Goal: Navigation & Orientation: Find specific page/section

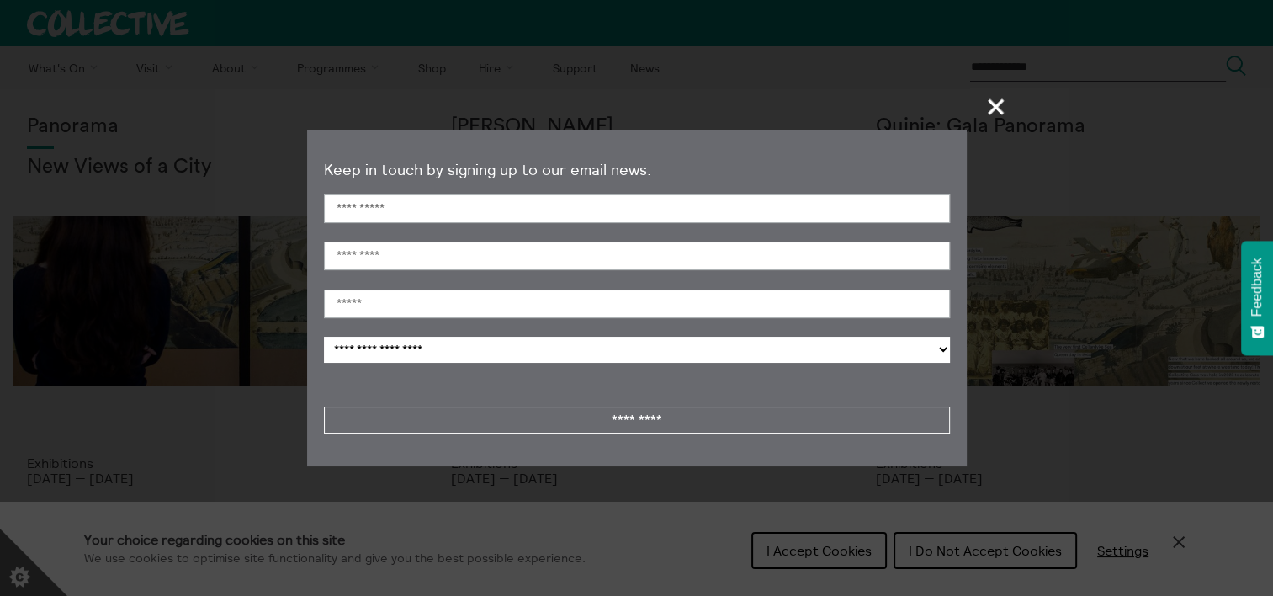
click at [991, 101] on span "+" at bounding box center [997, 107] width 50 height 50
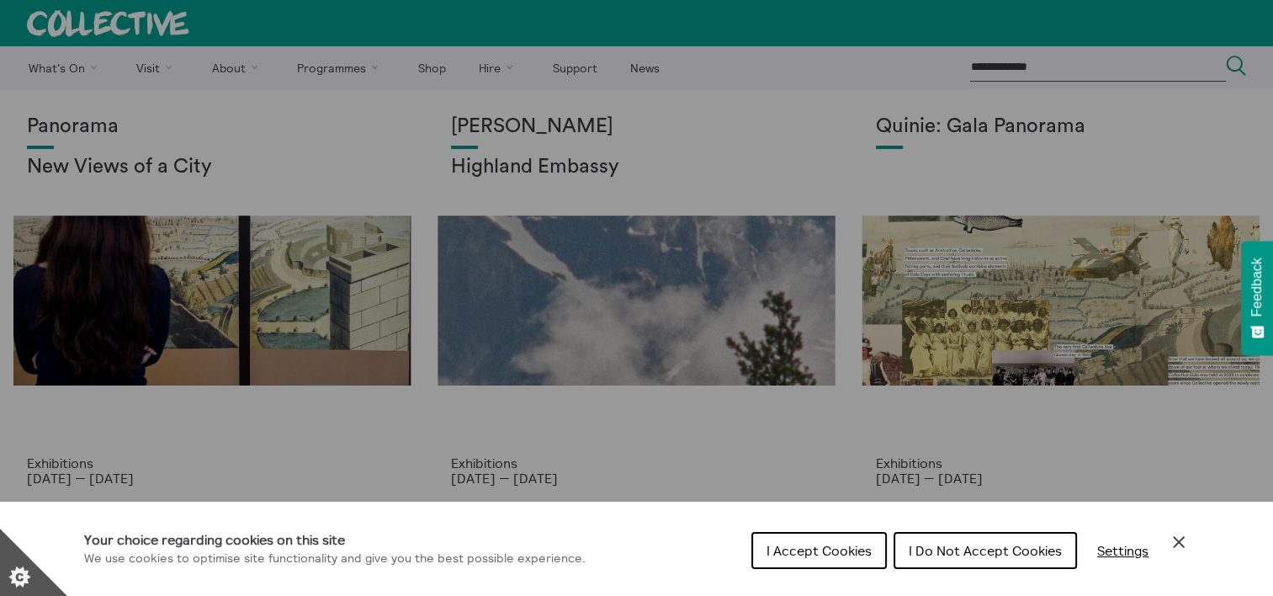
click at [952, 552] on span "I Do Not Accept Cookies" at bounding box center [985, 550] width 153 height 17
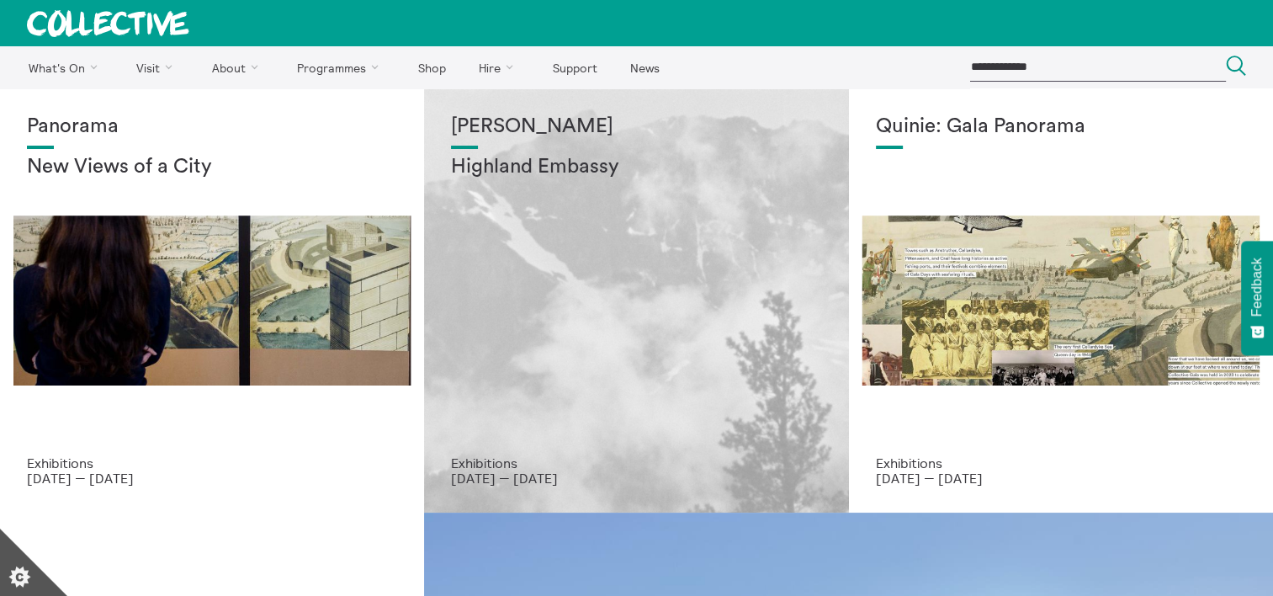
scroll to position [27, 0]
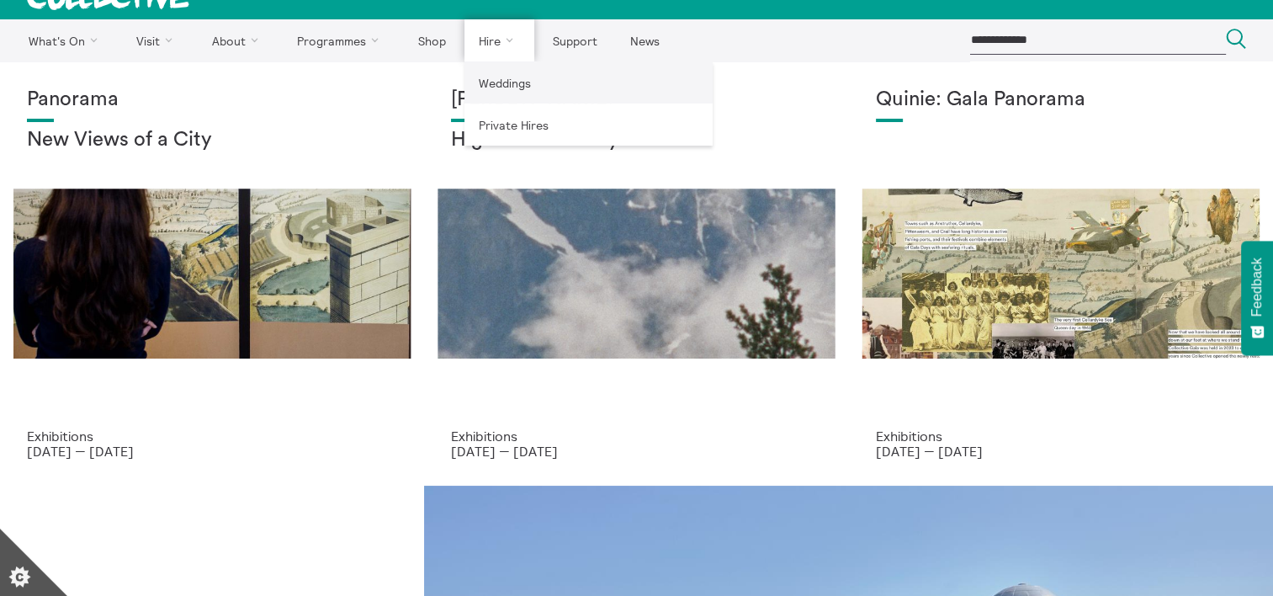
click at [511, 80] on link "Weddings" at bounding box center [588, 82] width 248 height 42
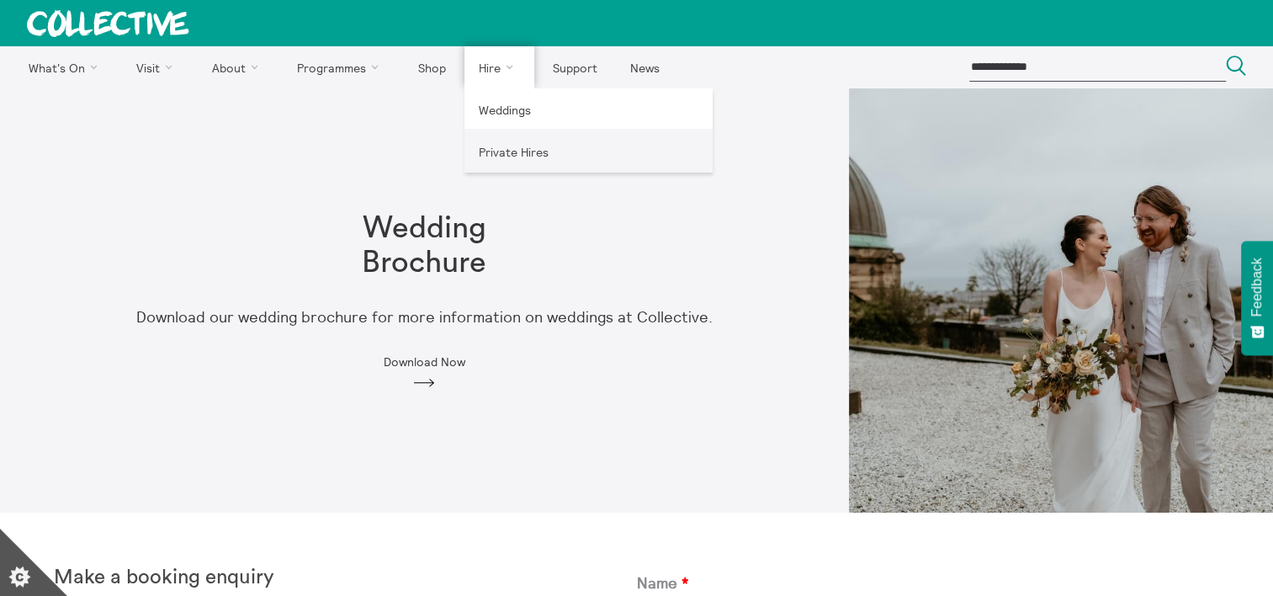
click at [501, 146] on link "Private Hires" at bounding box center [588, 151] width 248 height 42
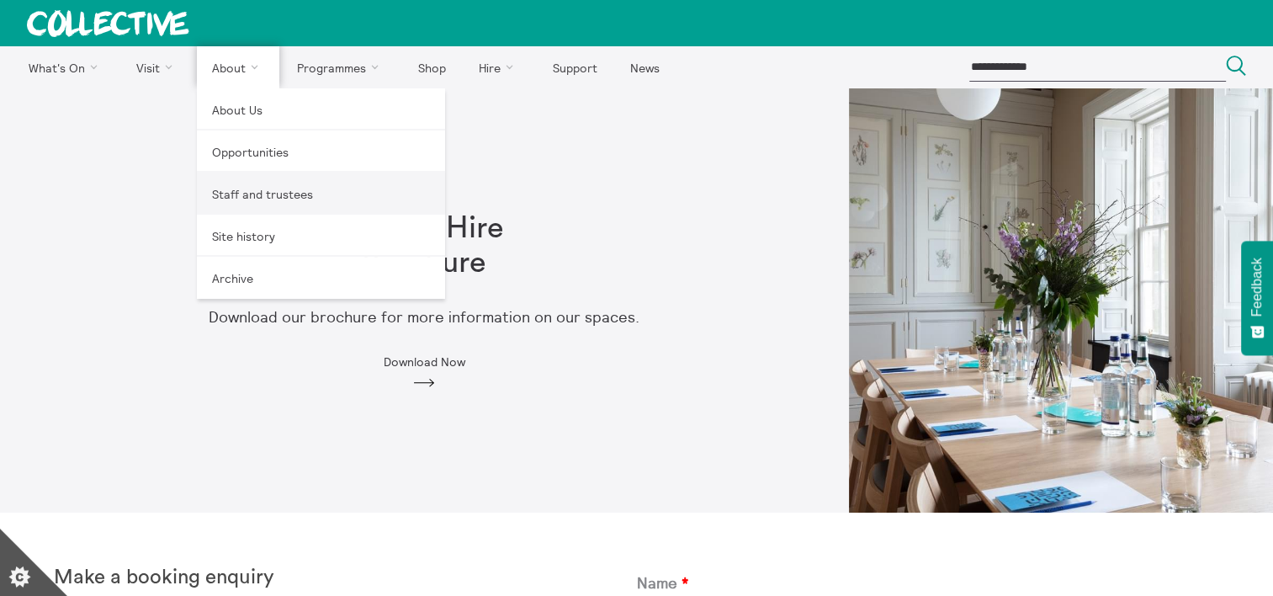
click at [241, 186] on link "Staff and trustees" at bounding box center [321, 193] width 248 height 42
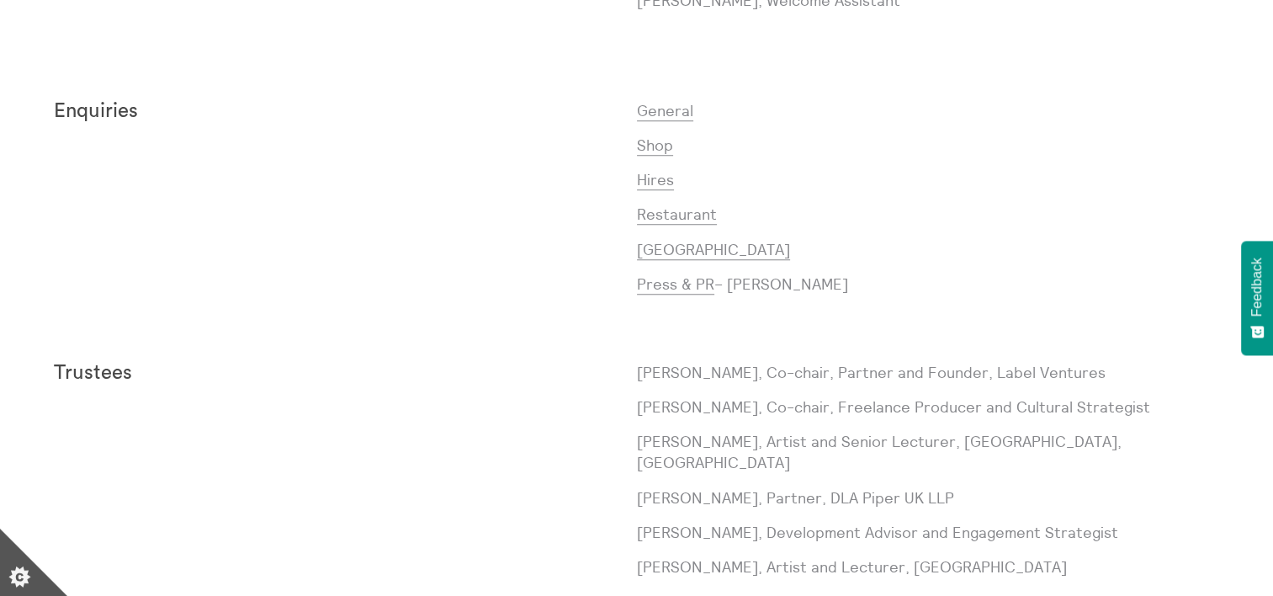
scroll to position [1403, 0]
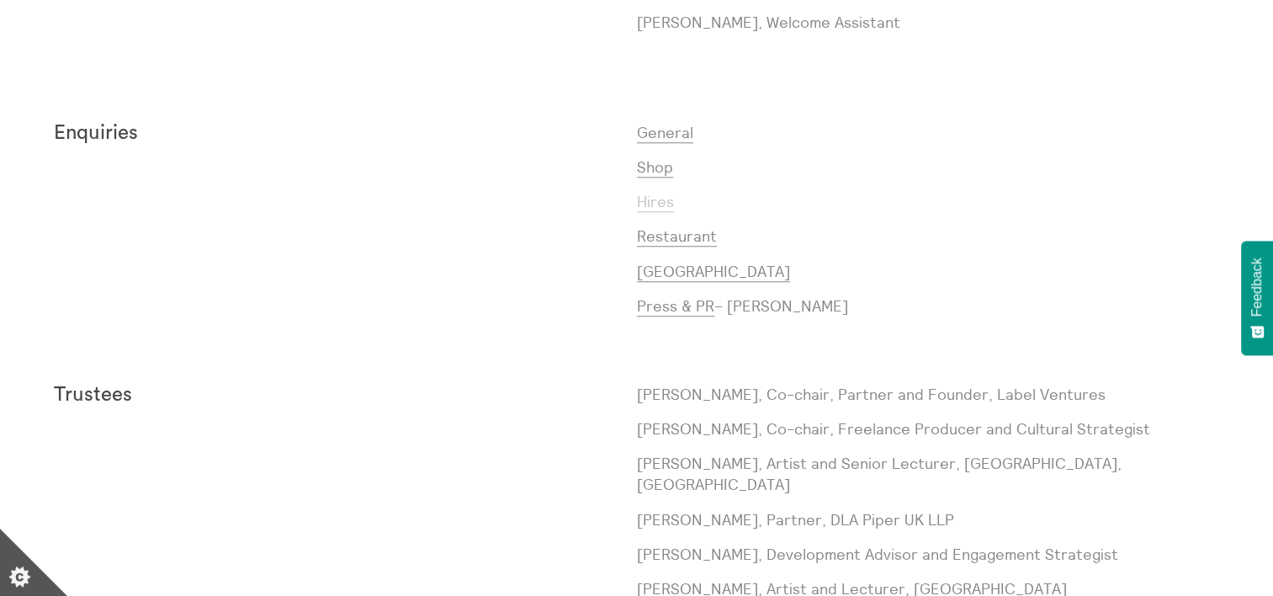
click at [646, 201] on link "Hires" at bounding box center [655, 202] width 37 height 20
click at [215, 184] on div "Enquiries" at bounding box center [345, 226] width 583 height 208
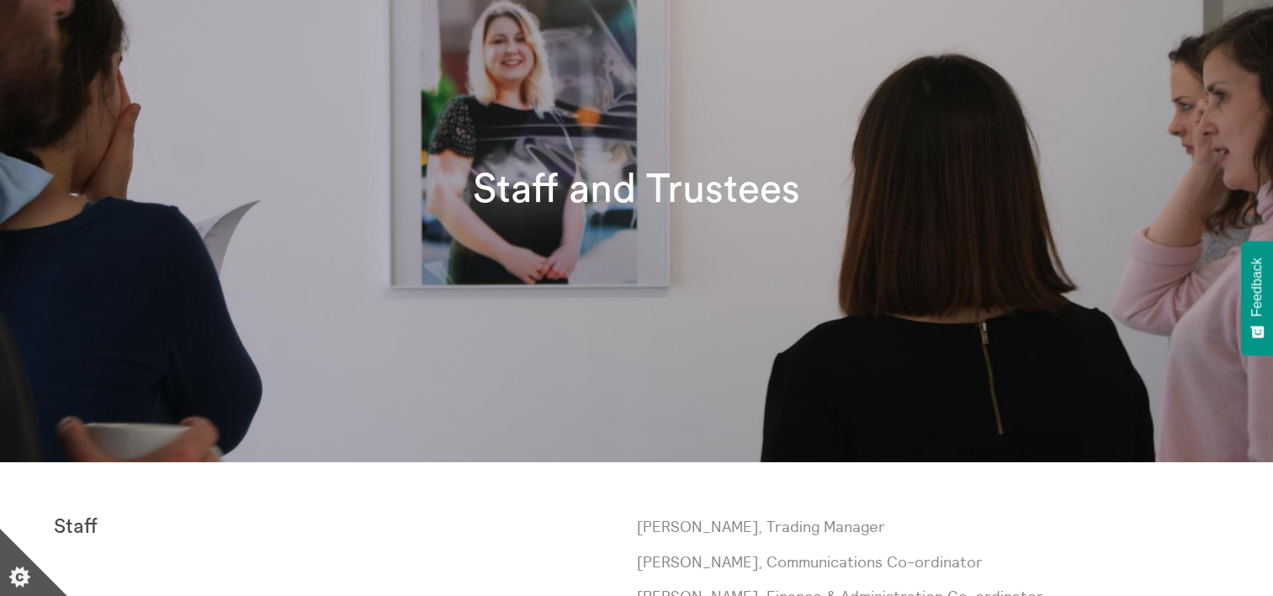
scroll to position [0, 0]
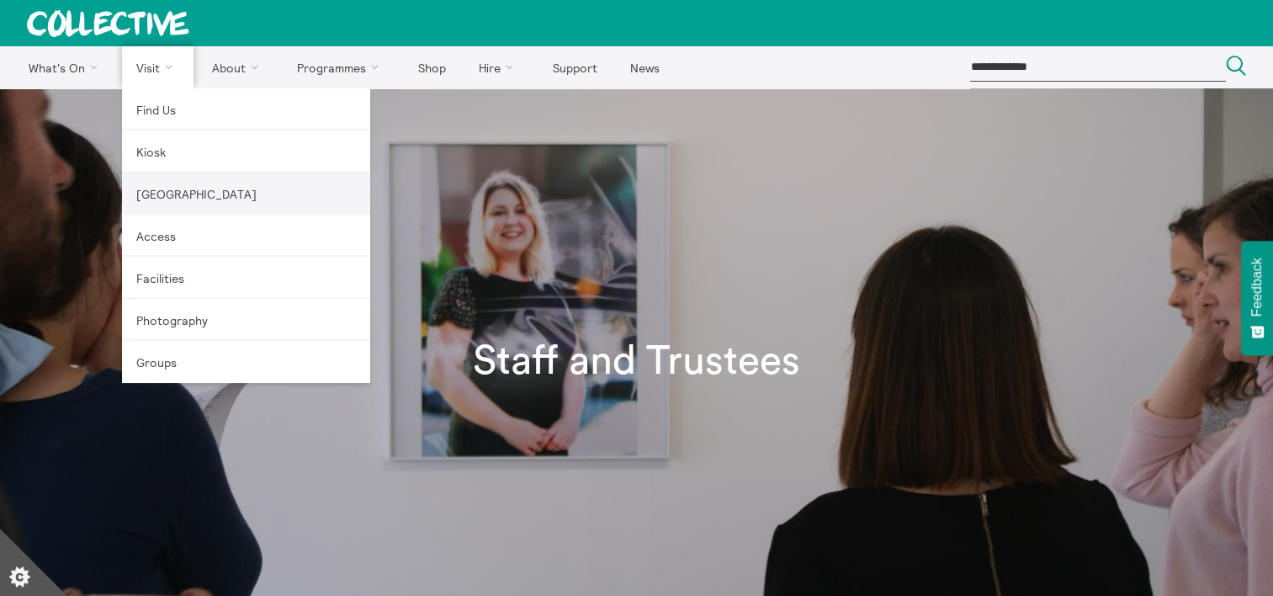
click at [154, 200] on link "[GEOGRAPHIC_DATA]" at bounding box center [246, 193] width 248 height 42
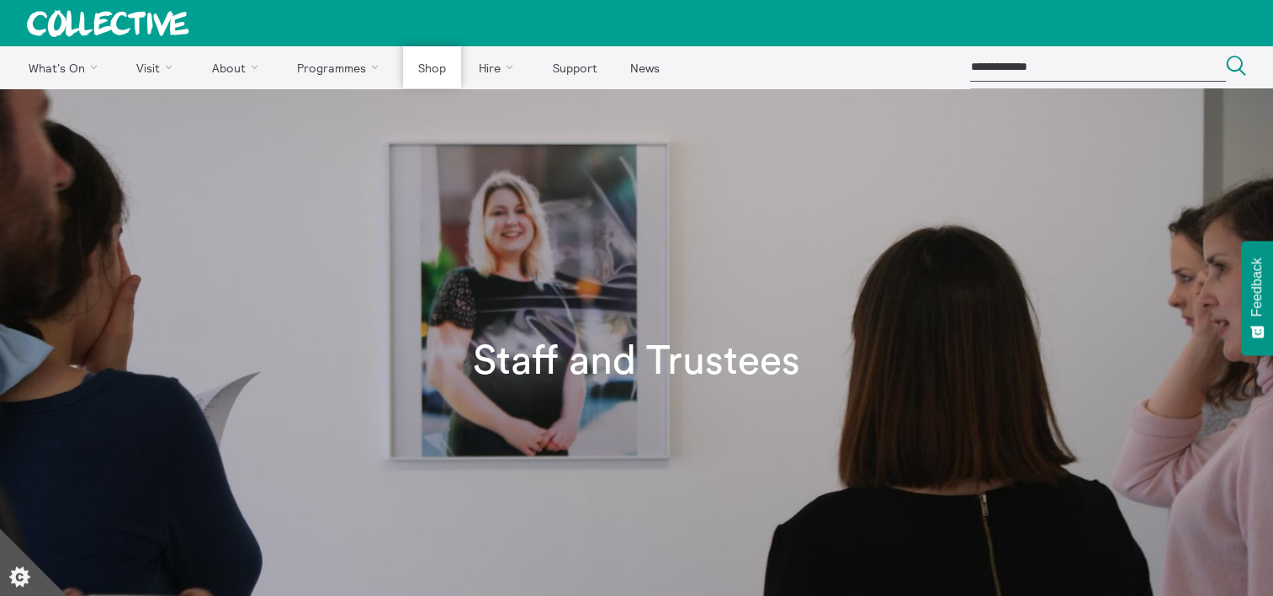
click at [421, 74] on link "Shop" at bounding box center [431, 67] width 57 height 42
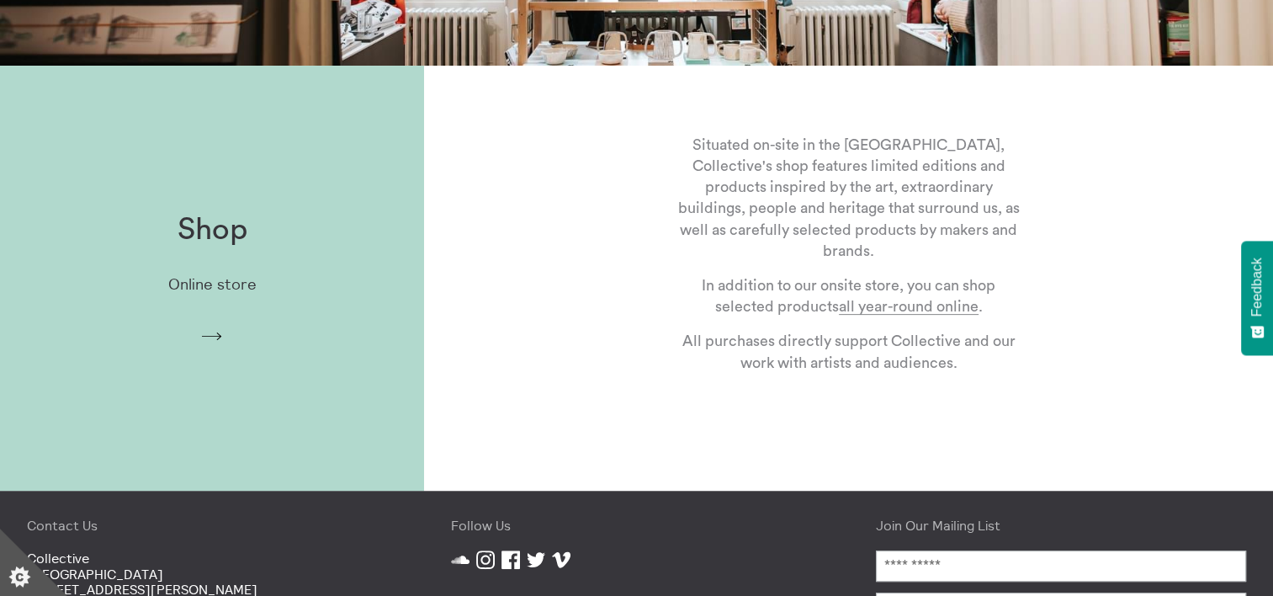
scroll to position [448, 0]
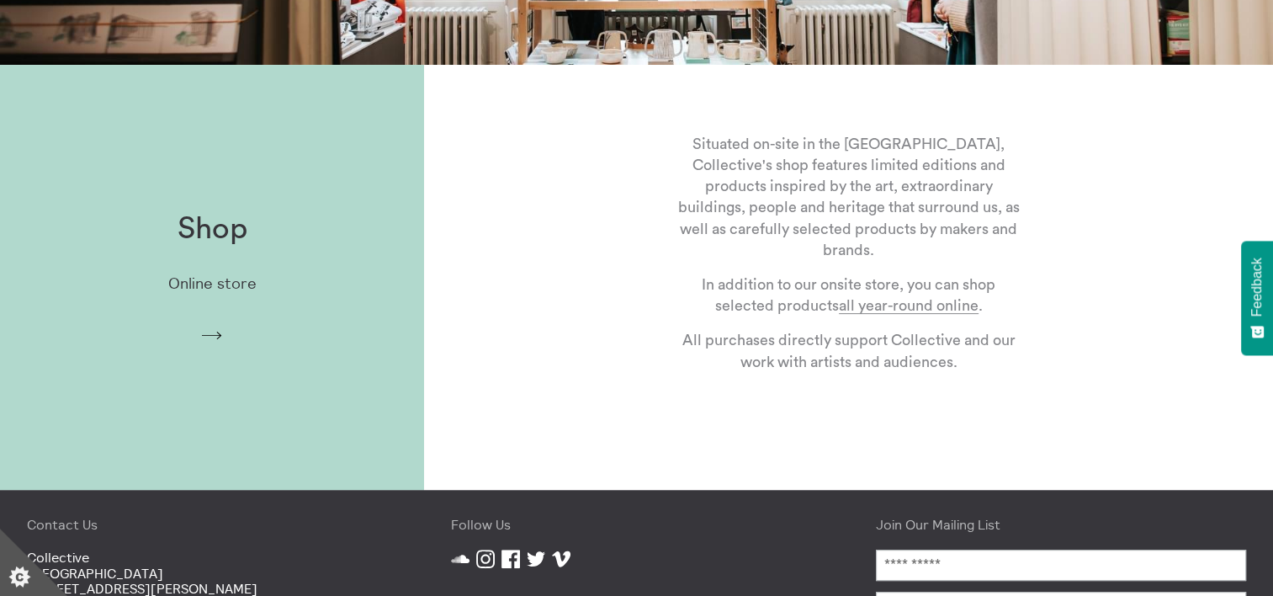
click at [199, 339] on icon "Arrow" at bounding box center [212, 335] width 27 height 15
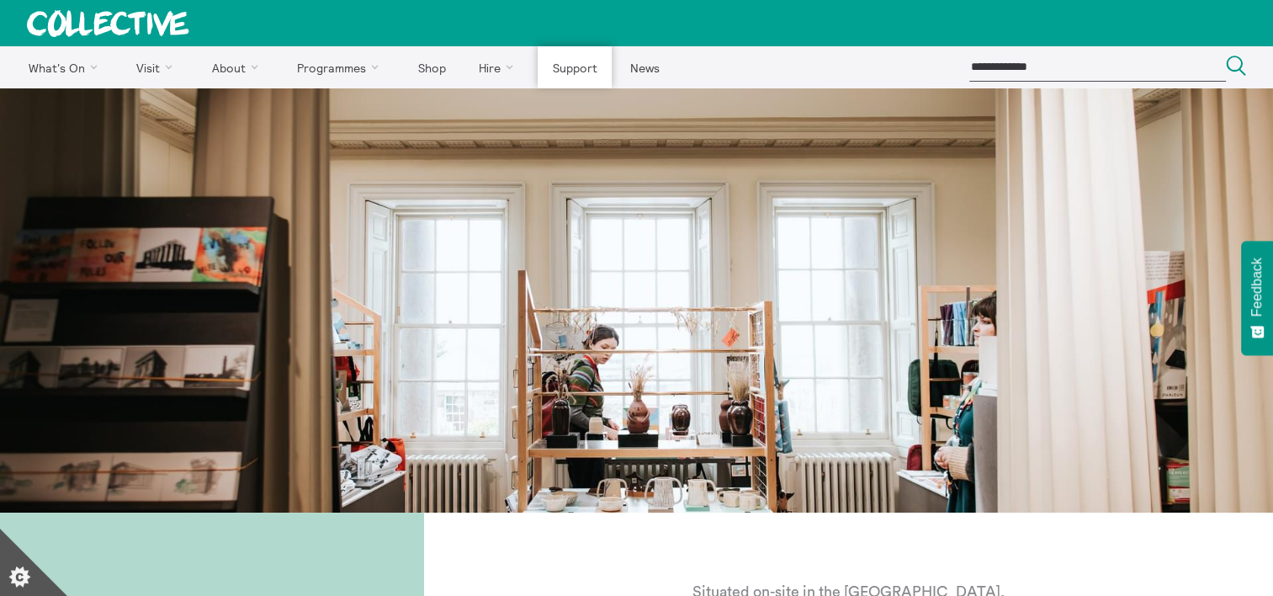
click at [594, 72] on link "Support" at bounding box center [575, 67] width 74 height 42
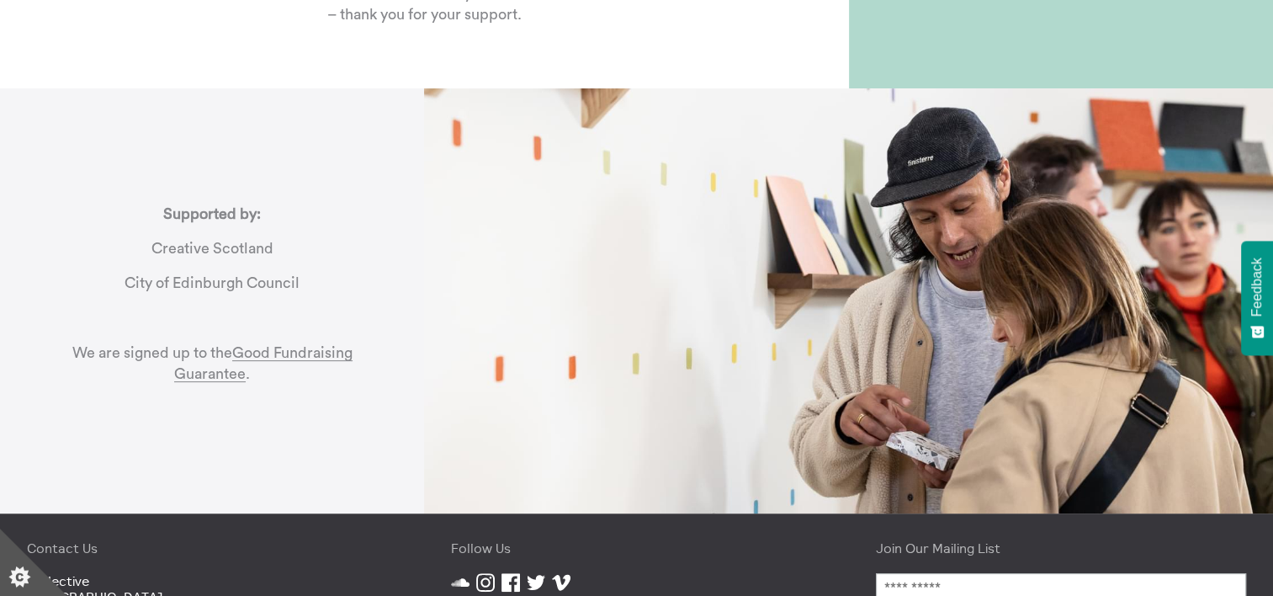
scroll to position [423, 0]
